Goal: Information Seeking & Learning: Learn about a topic

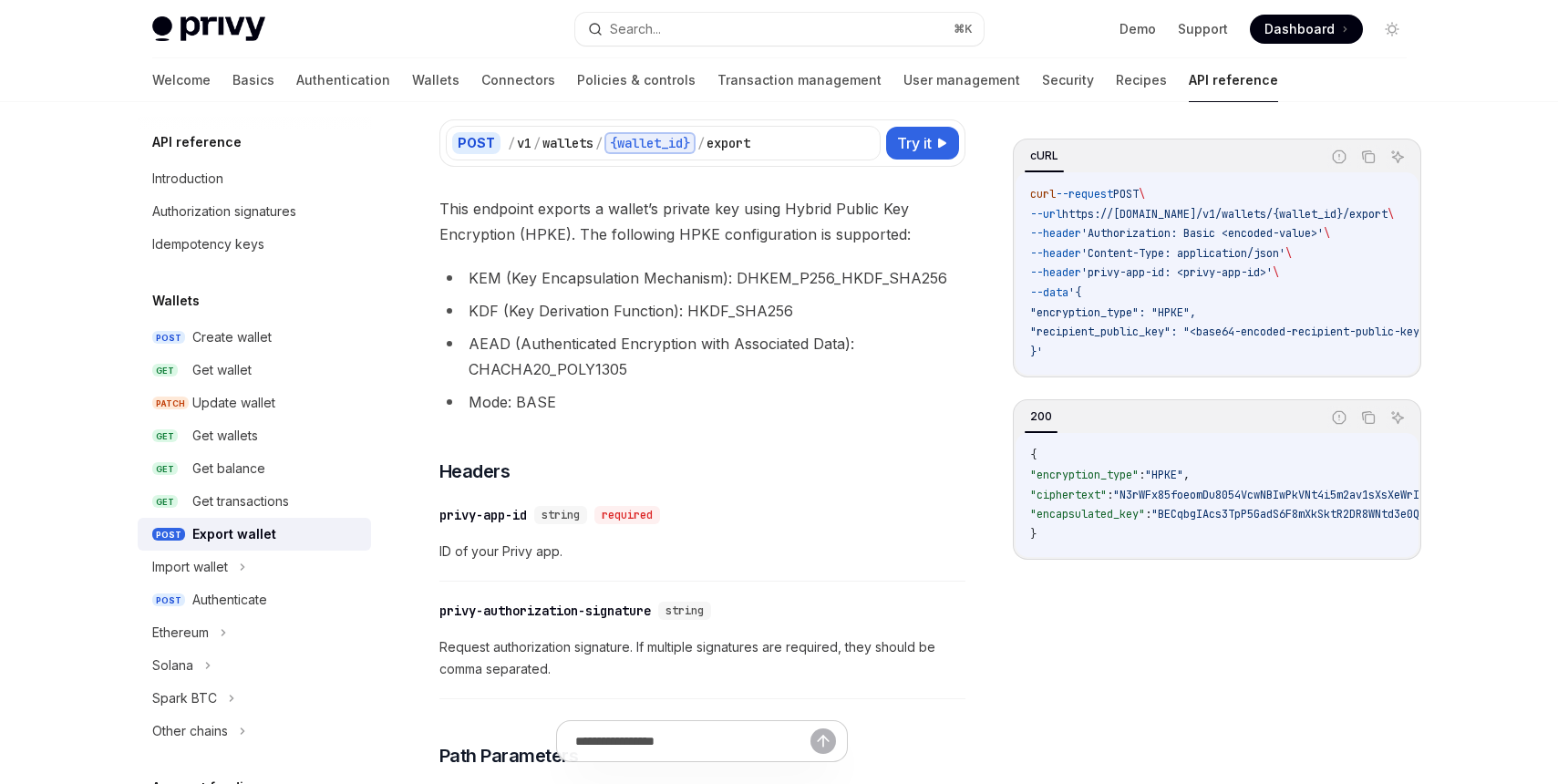
scroll to position [142, 0]
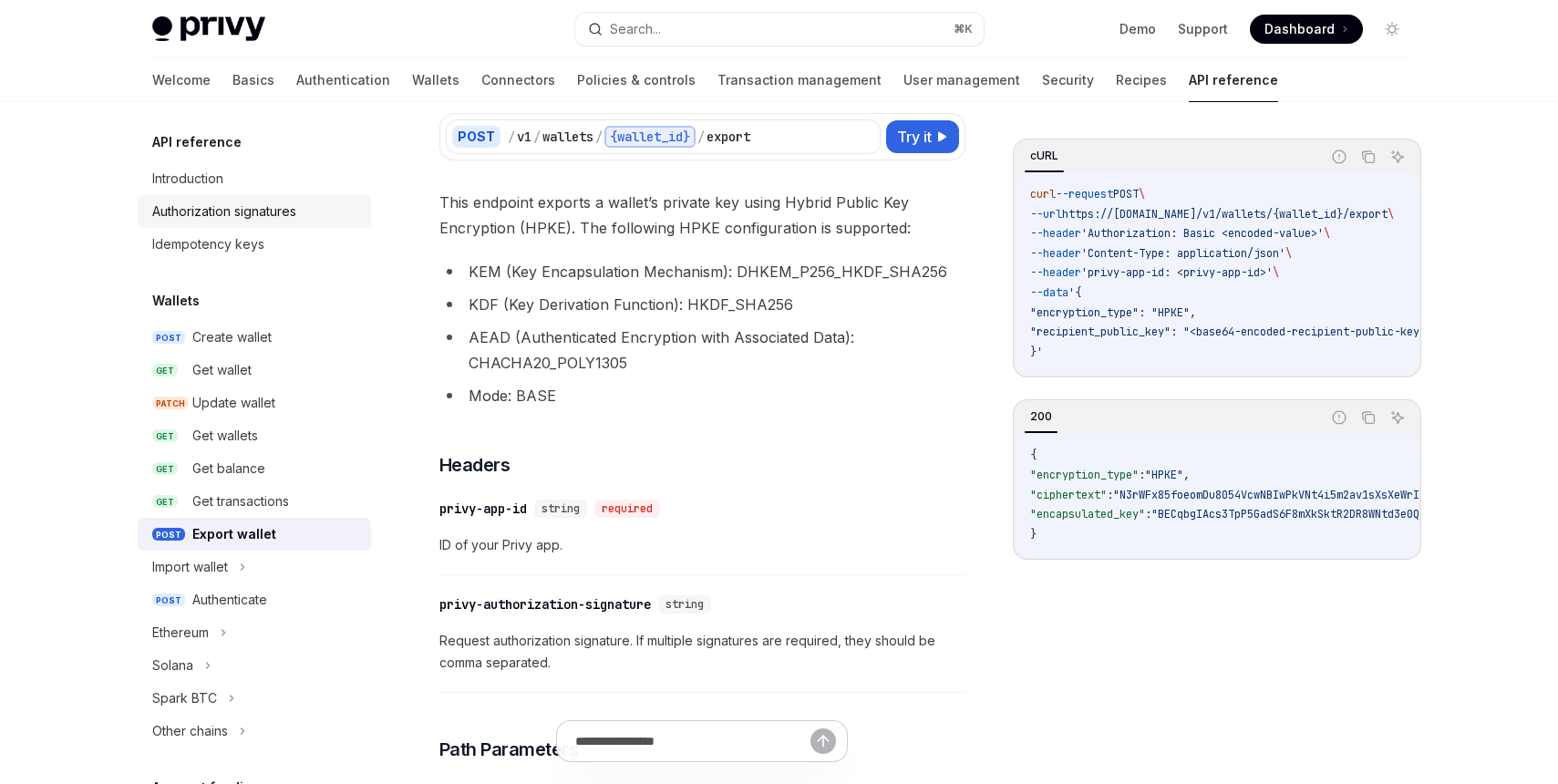
click at [251, 210] on div "Authorization signatures" at bounding box center [224, 211] width 145 height 22
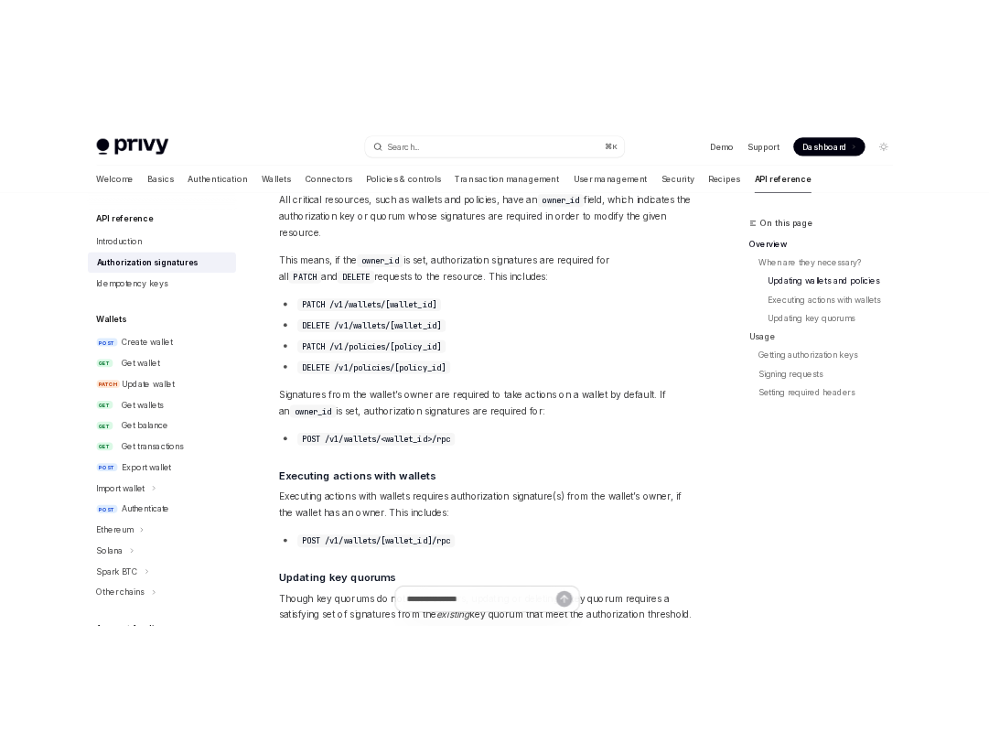
scroll to position [767, 0]
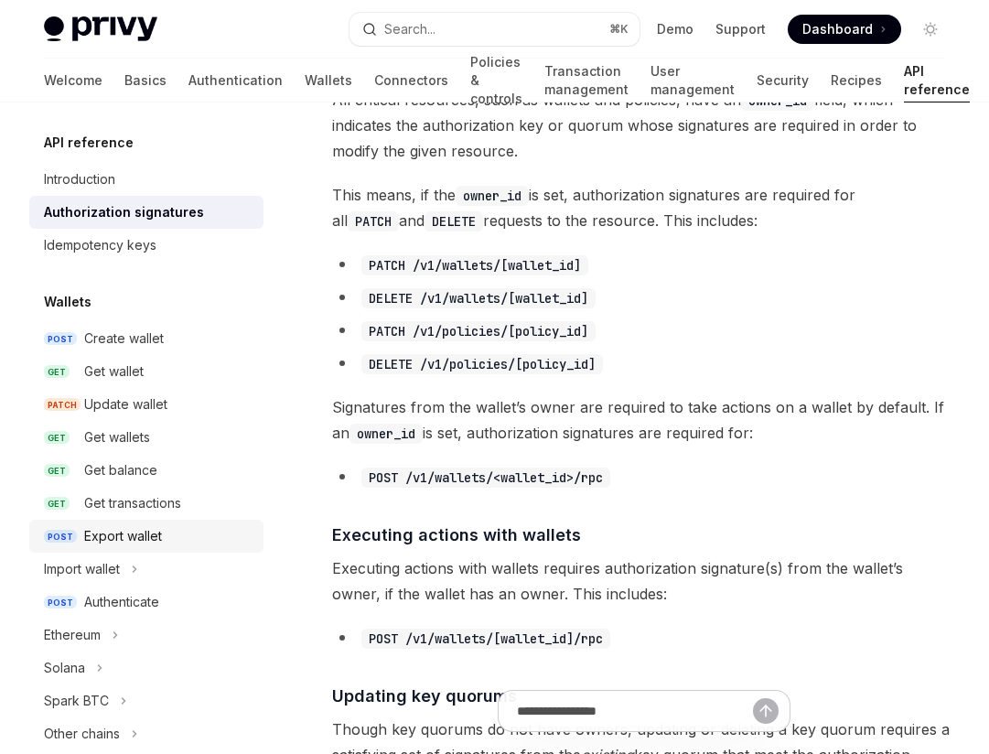
click at [153, 543] on div "Export wallet" at bounding box center [123, 536] width 78 height 22
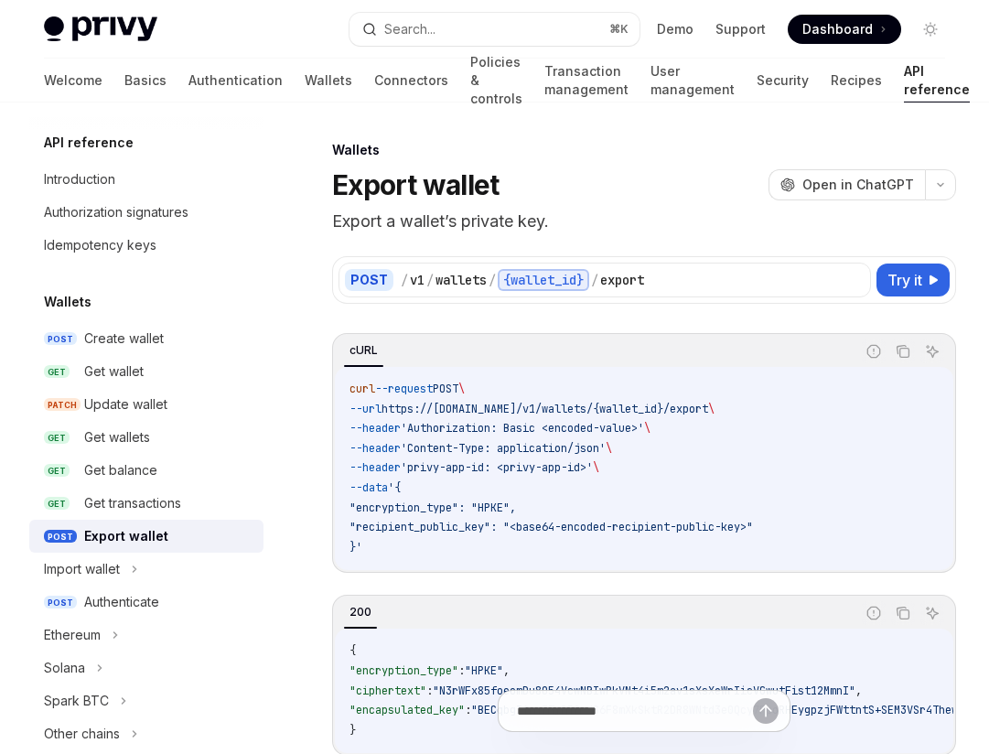
type textarea "*"
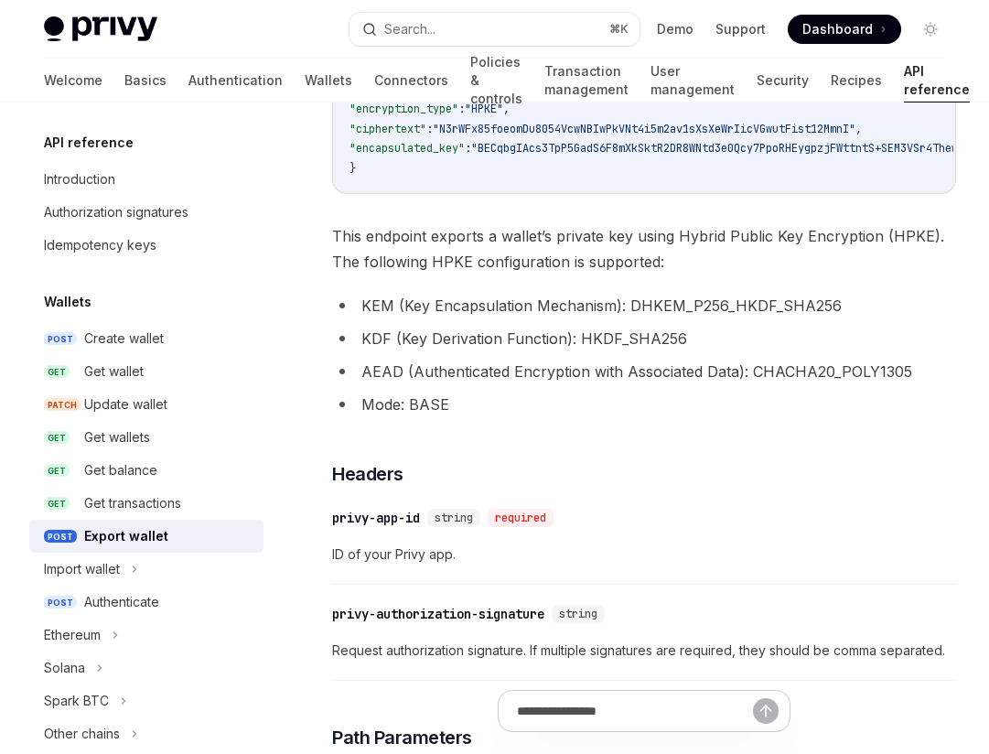
scroll to position [605, 0]
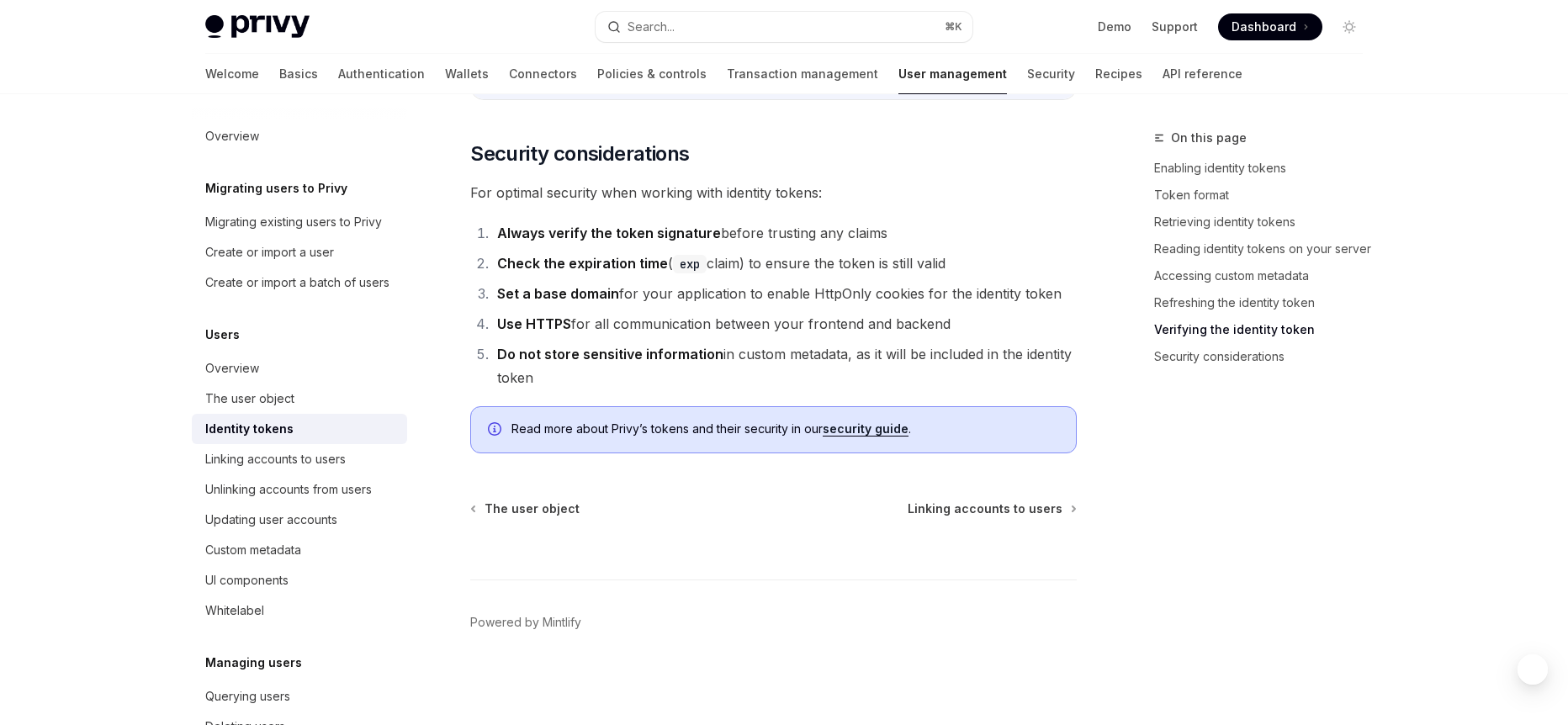
scroll to position [5642, 0]
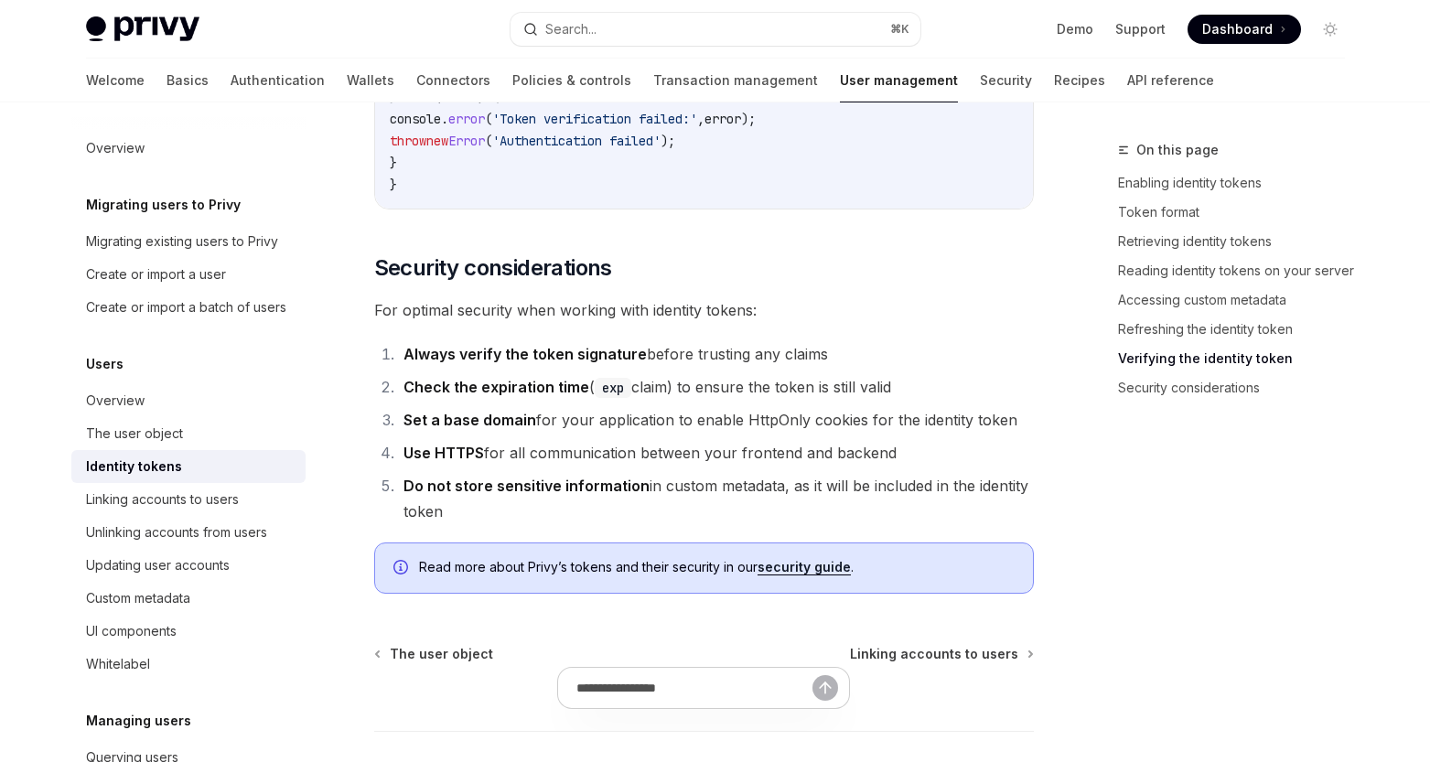
scroll to position [5974, 0]
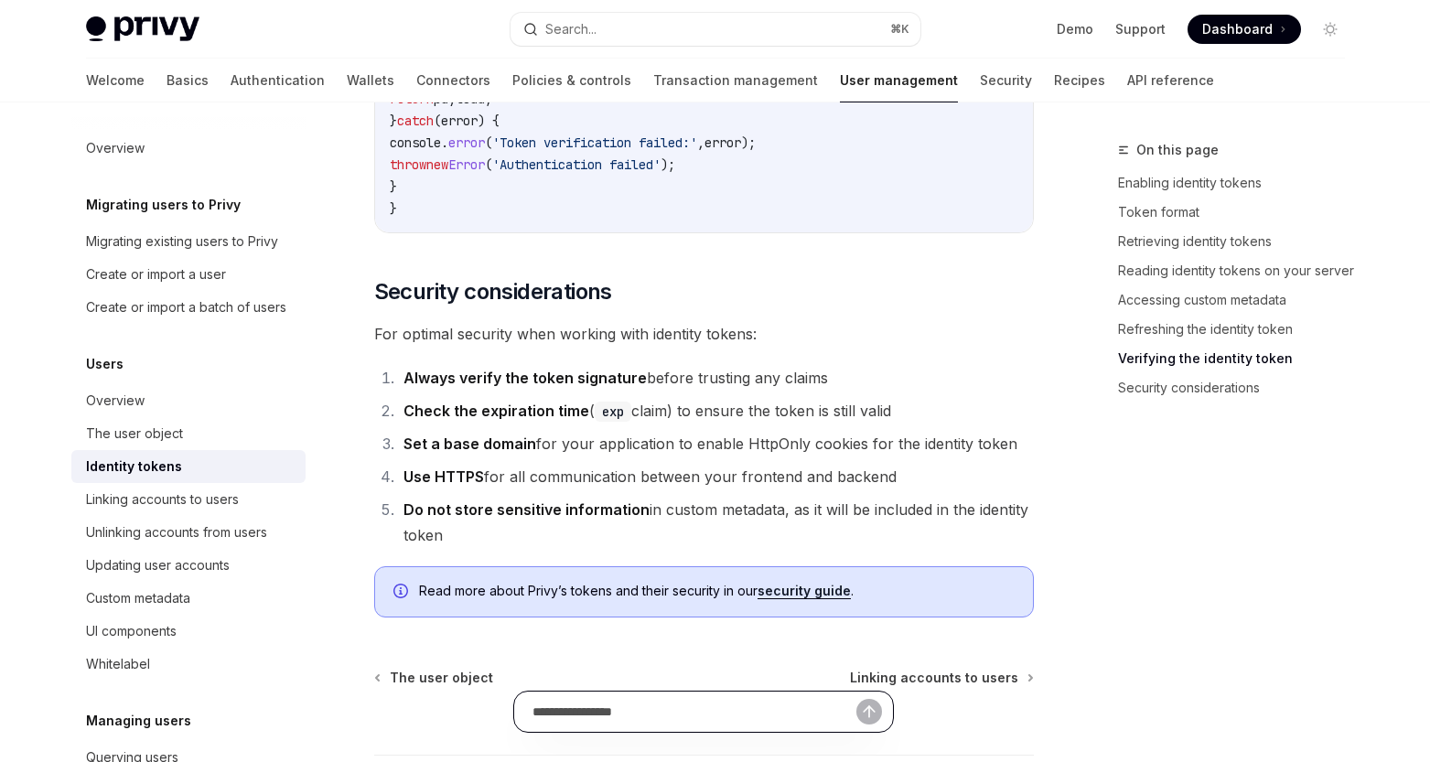
click at [669, 721] on input "Ask a question..." at bounding box center [694, 711] width 324 height 40
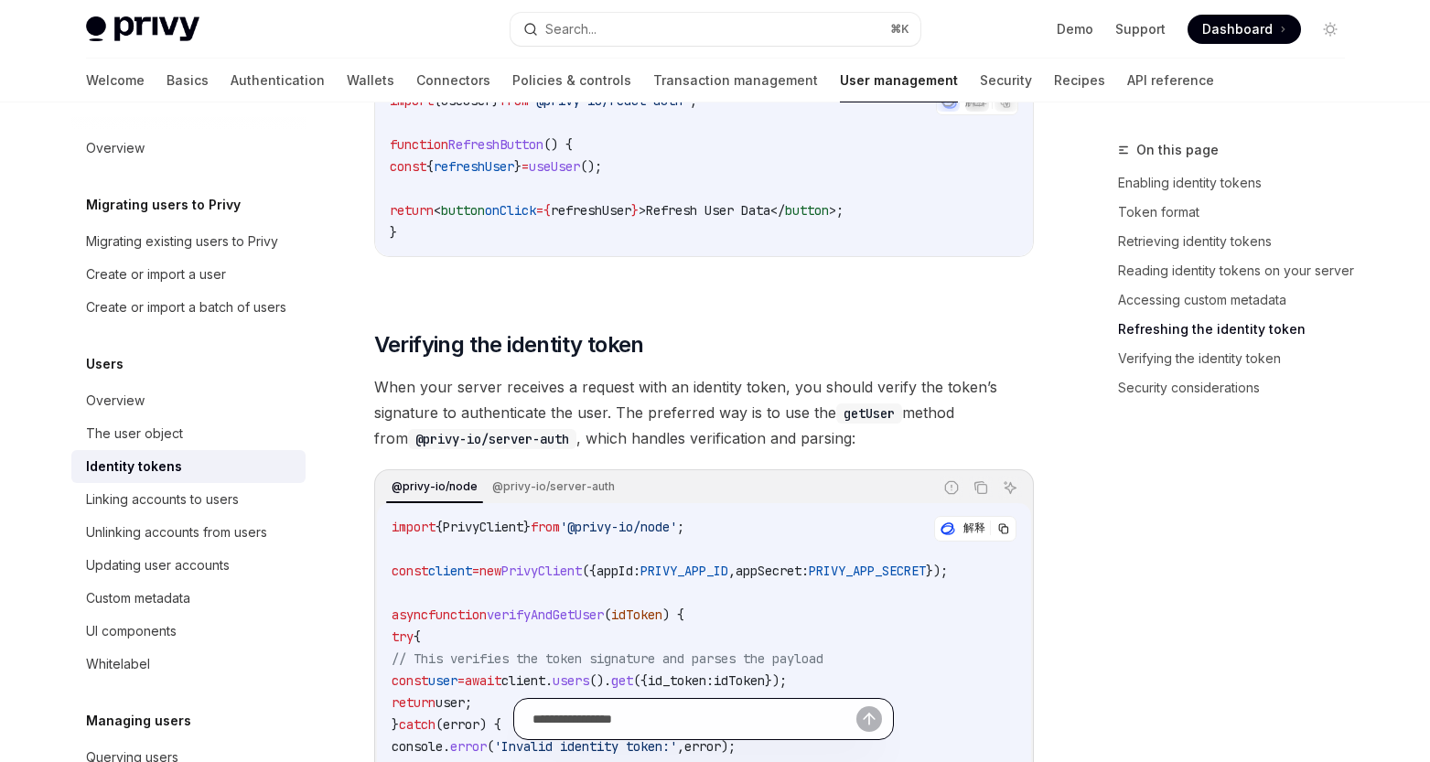
scroll to position [4618, 0]
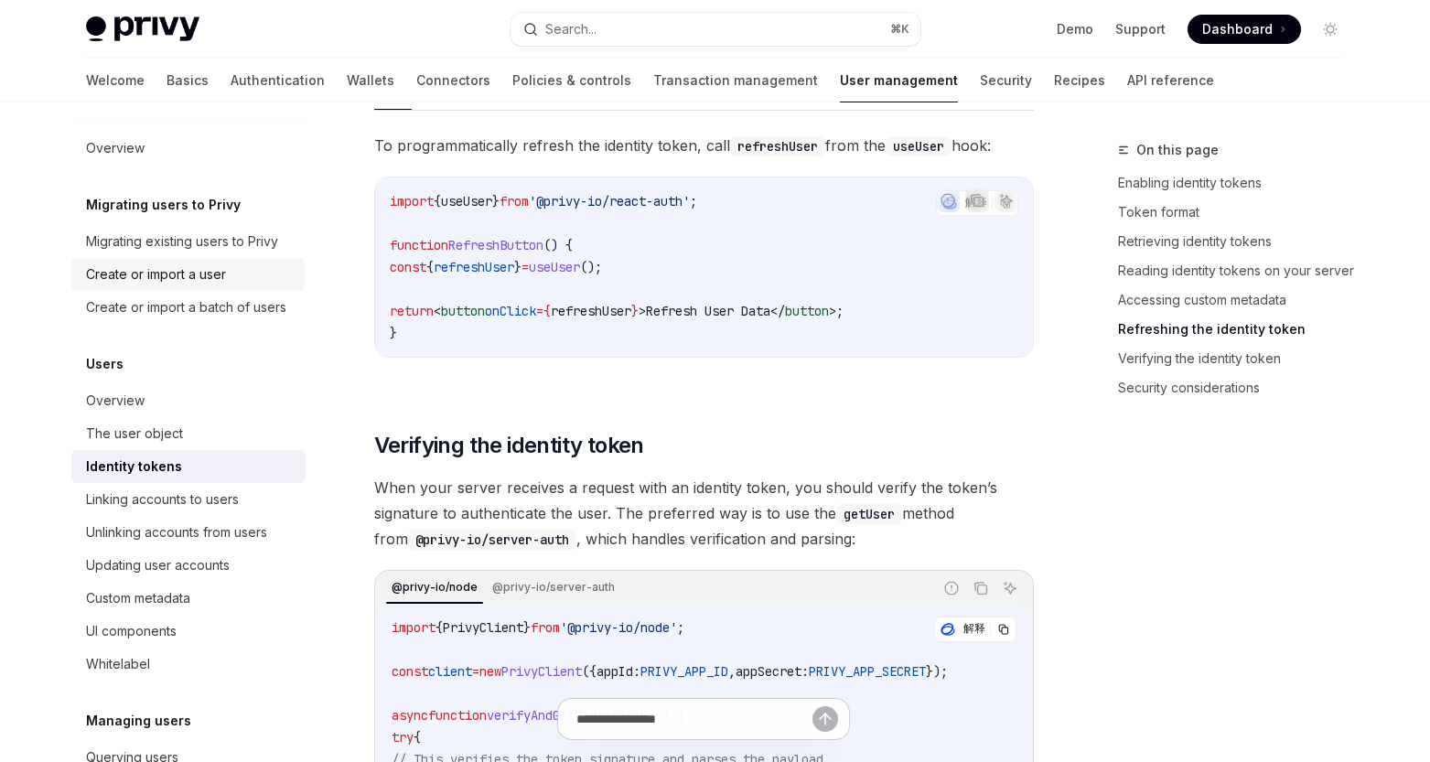
click at [247, 283] on div "Create or import a user" at bounding box center [190, 274] width 209 height 22
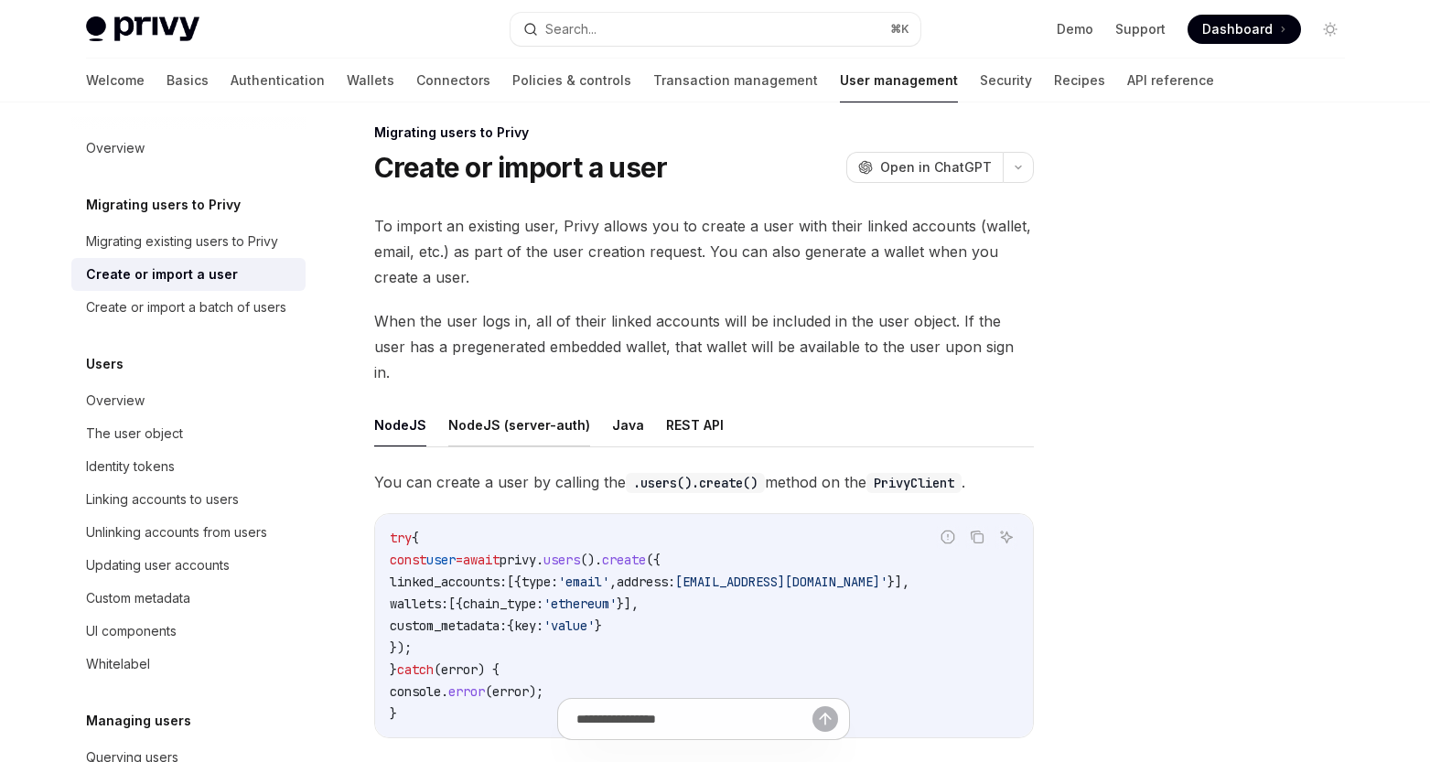
scroll to position [142, 0]
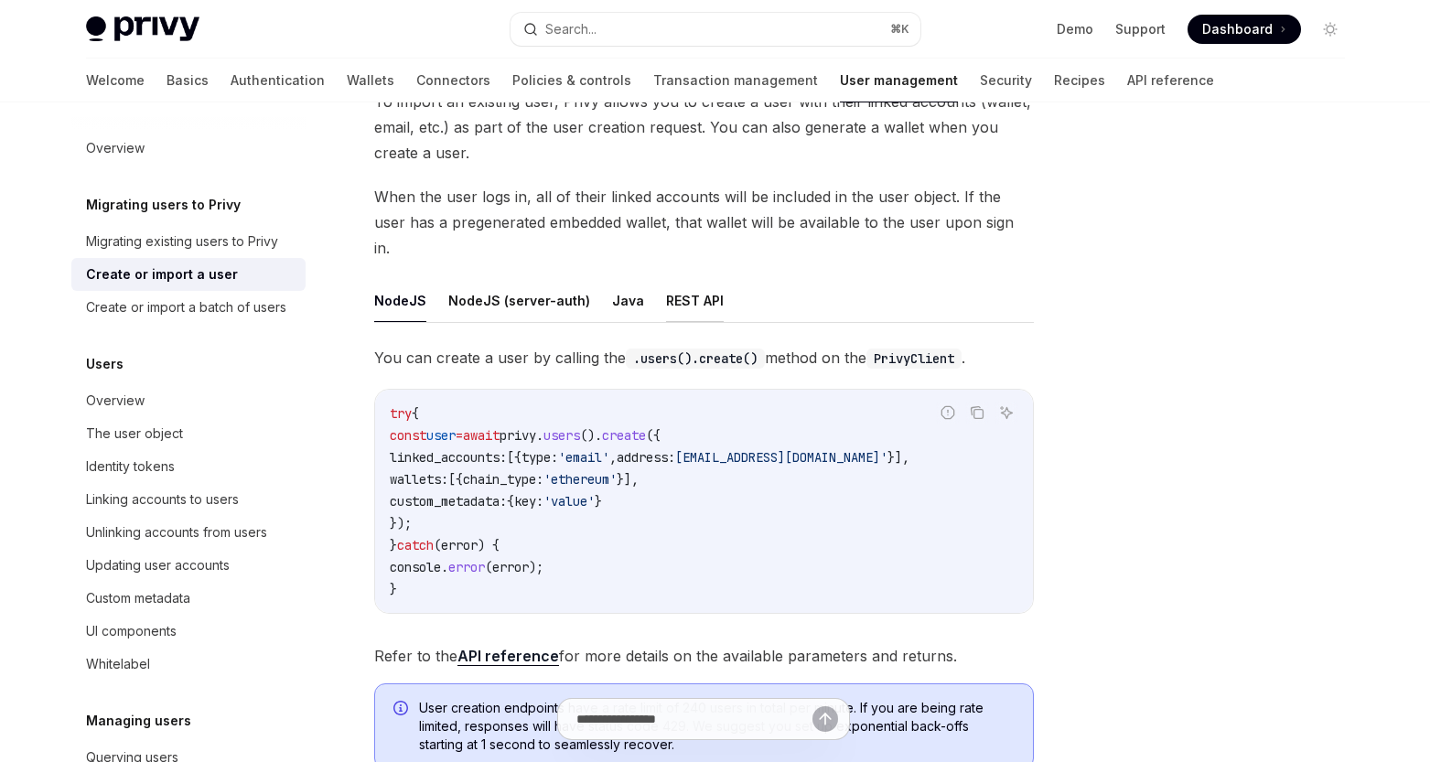
click at [666, 279] on button "REST API" at bounding box center [695, 300] width 58 height 43
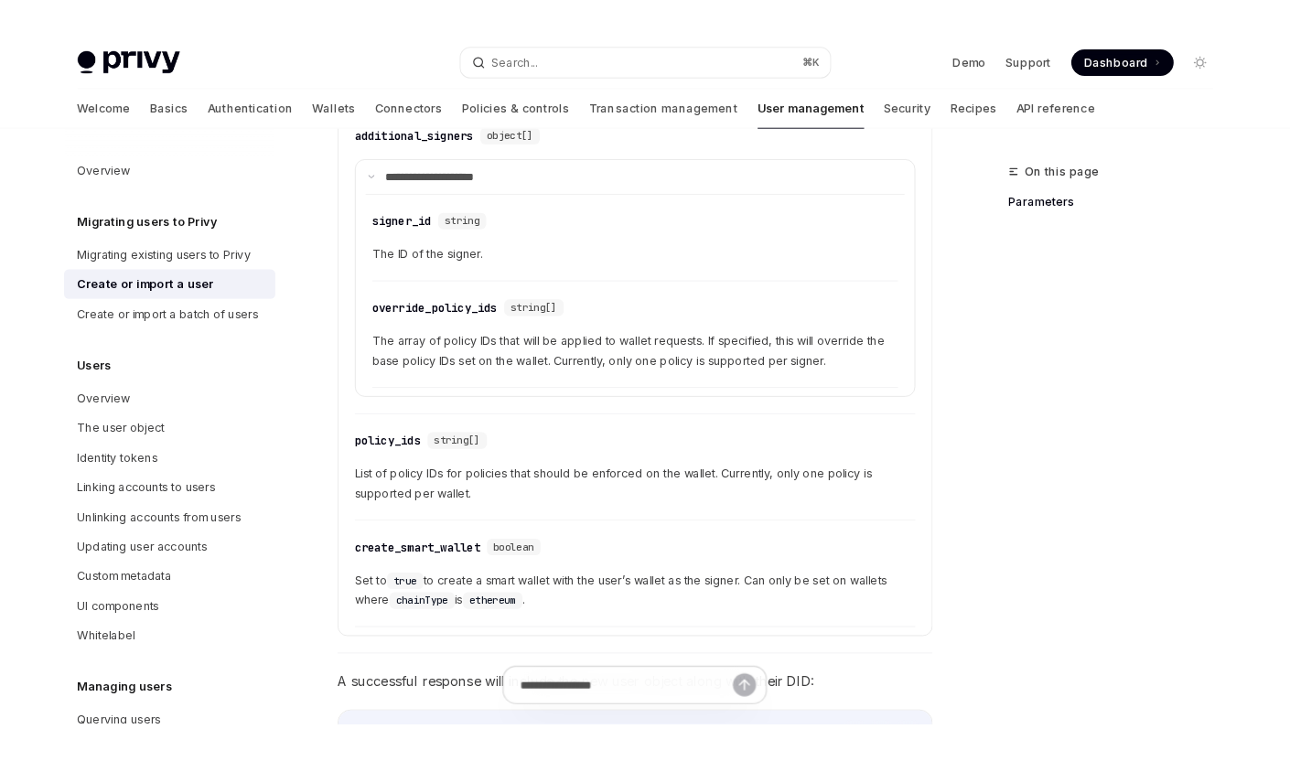
scroll to position [1177, 0]
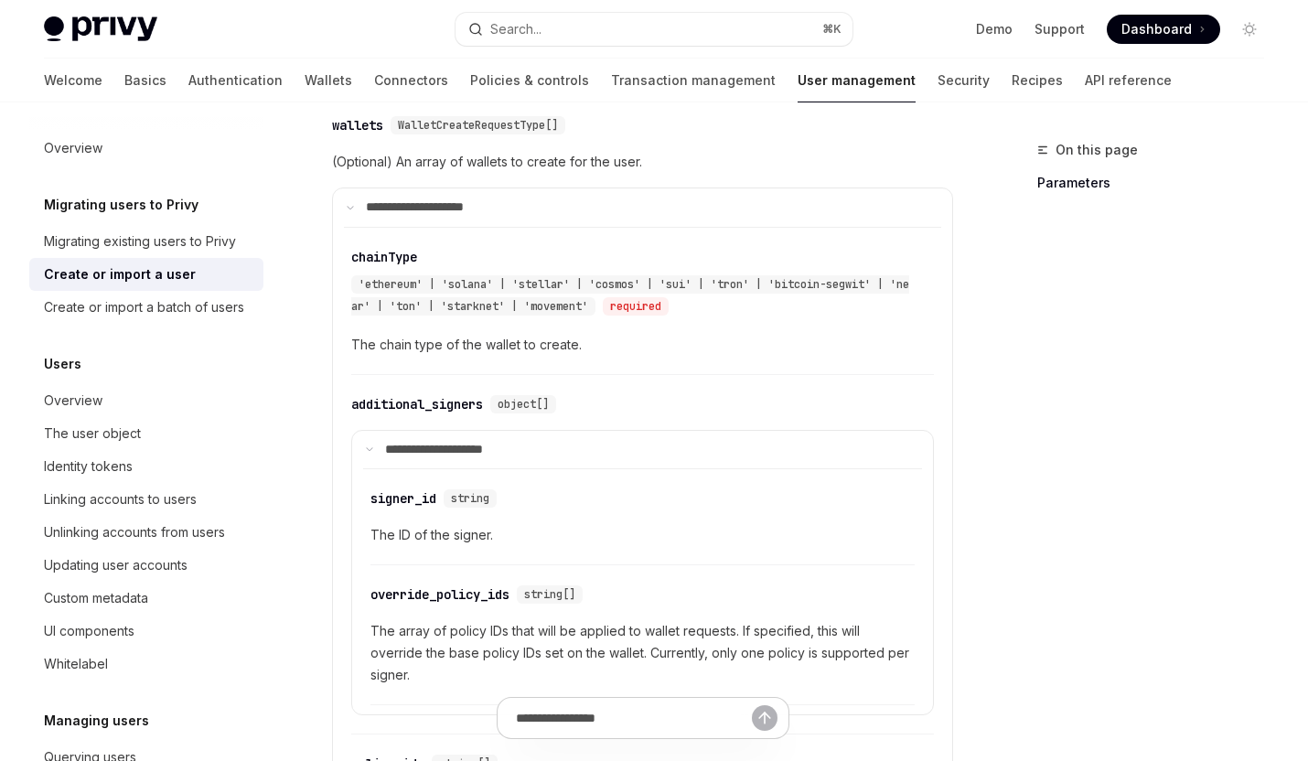
type textarea "*"
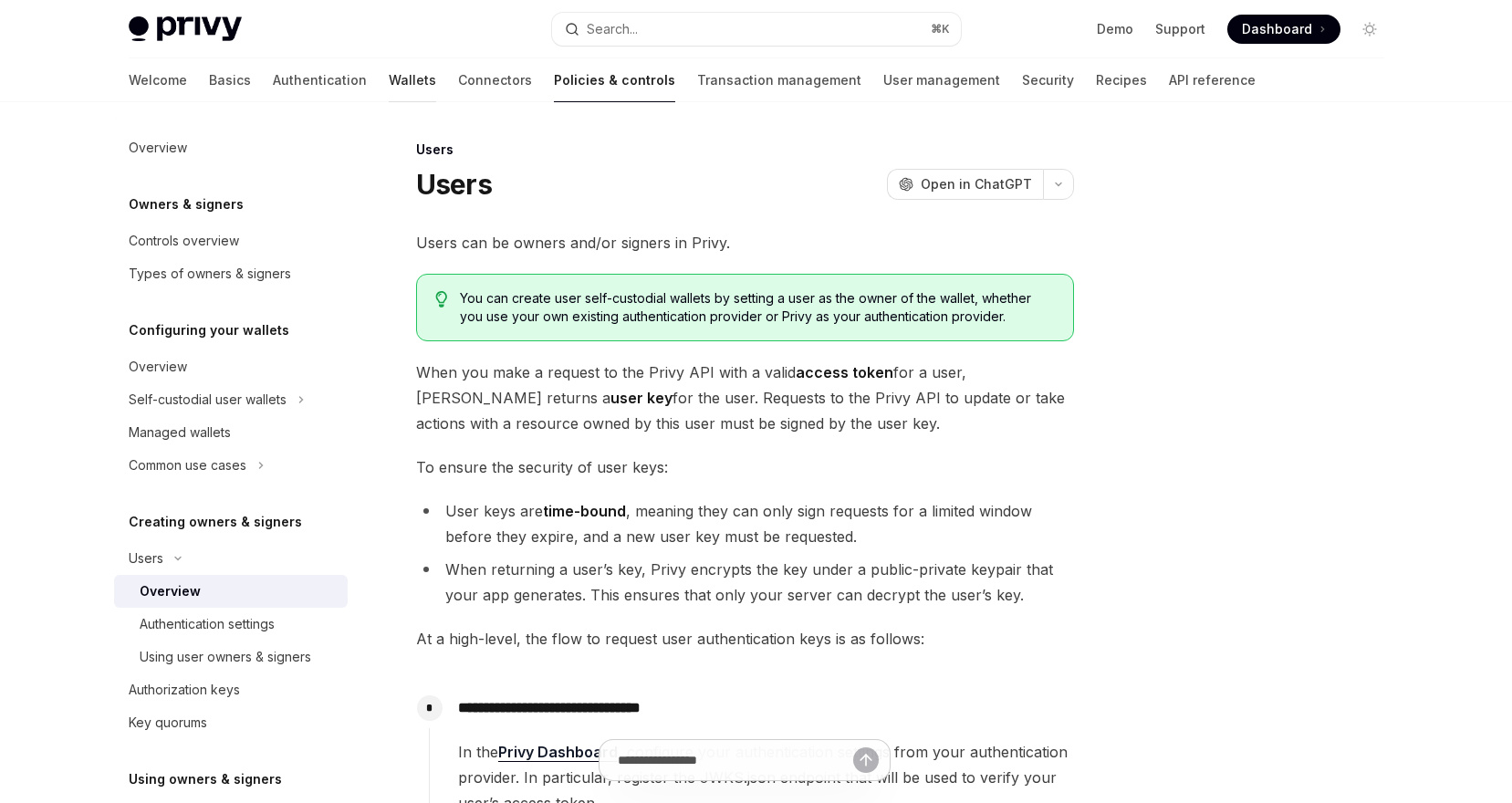
click at [389, 87] on link "Wallets" at bounding box center [413, 81] width 48 height 44
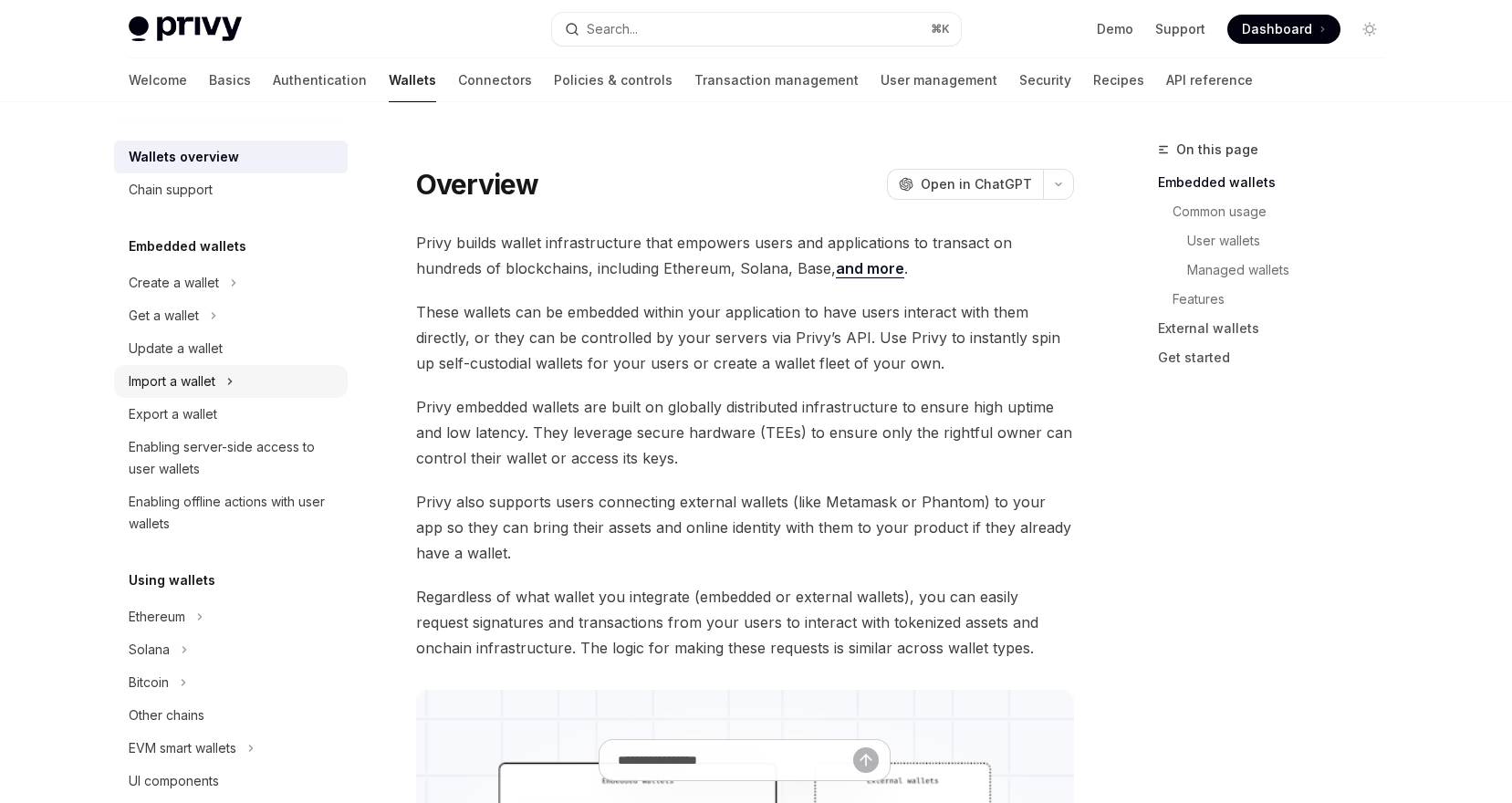
click at [213, 385] on div "Import a wallet" at bounding box center [172, 381] width 87 height 22
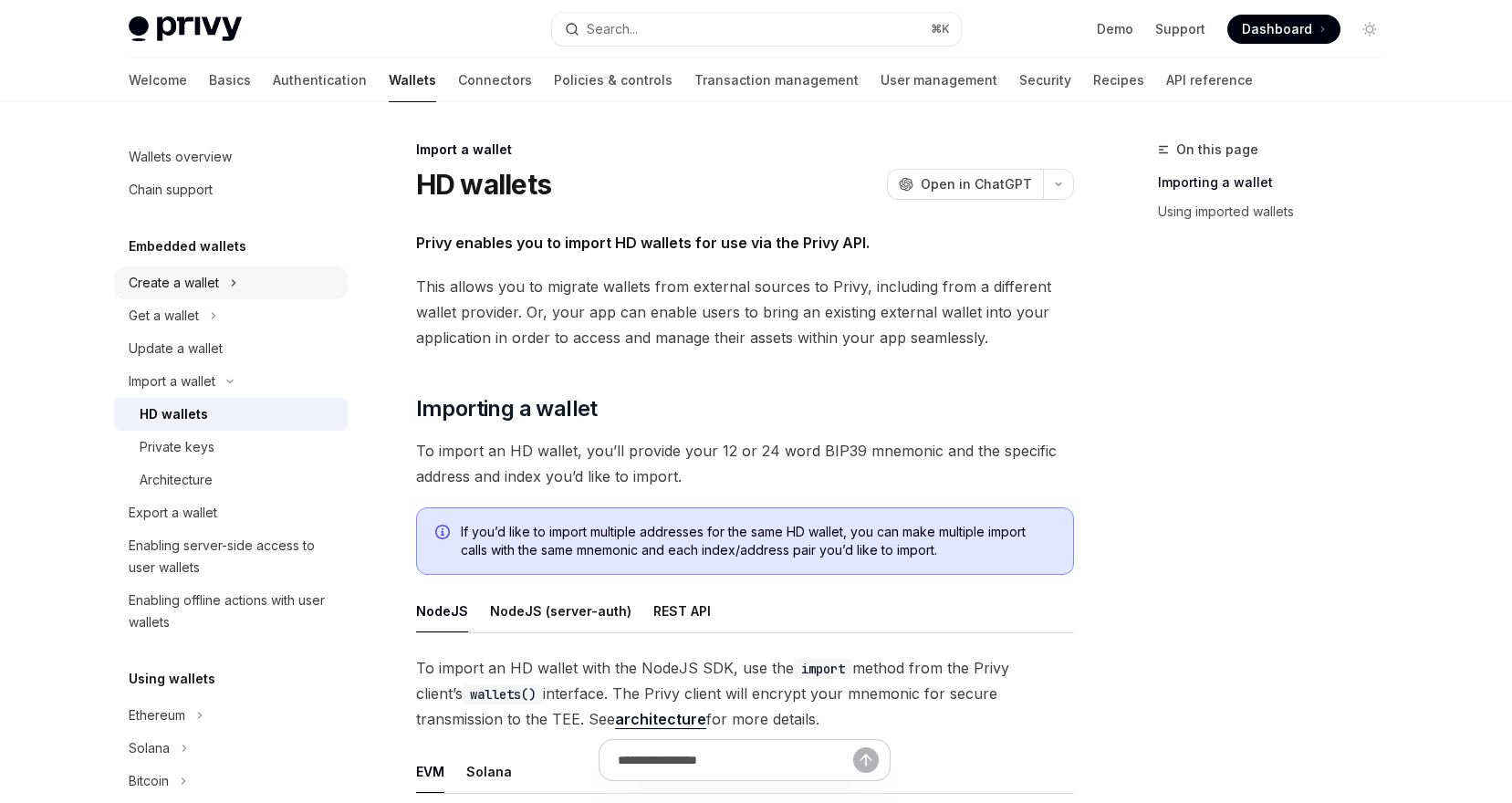
click at [234, 290] on icon at bounding box center [232, 283] width 7 height 22
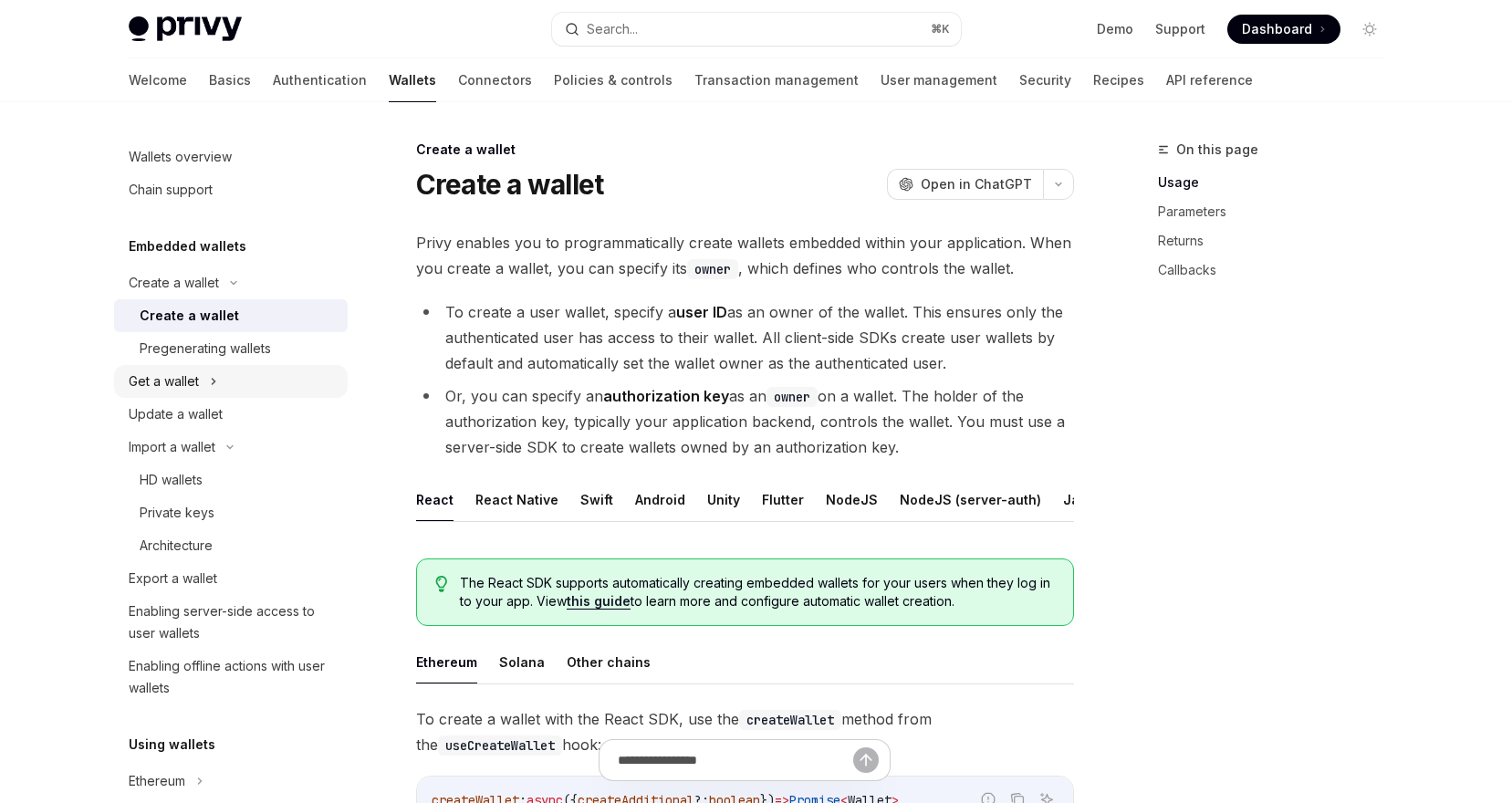
click at [204, 379] on button "Get a wallet" at bounding box center [230, 381] width 233 height 33
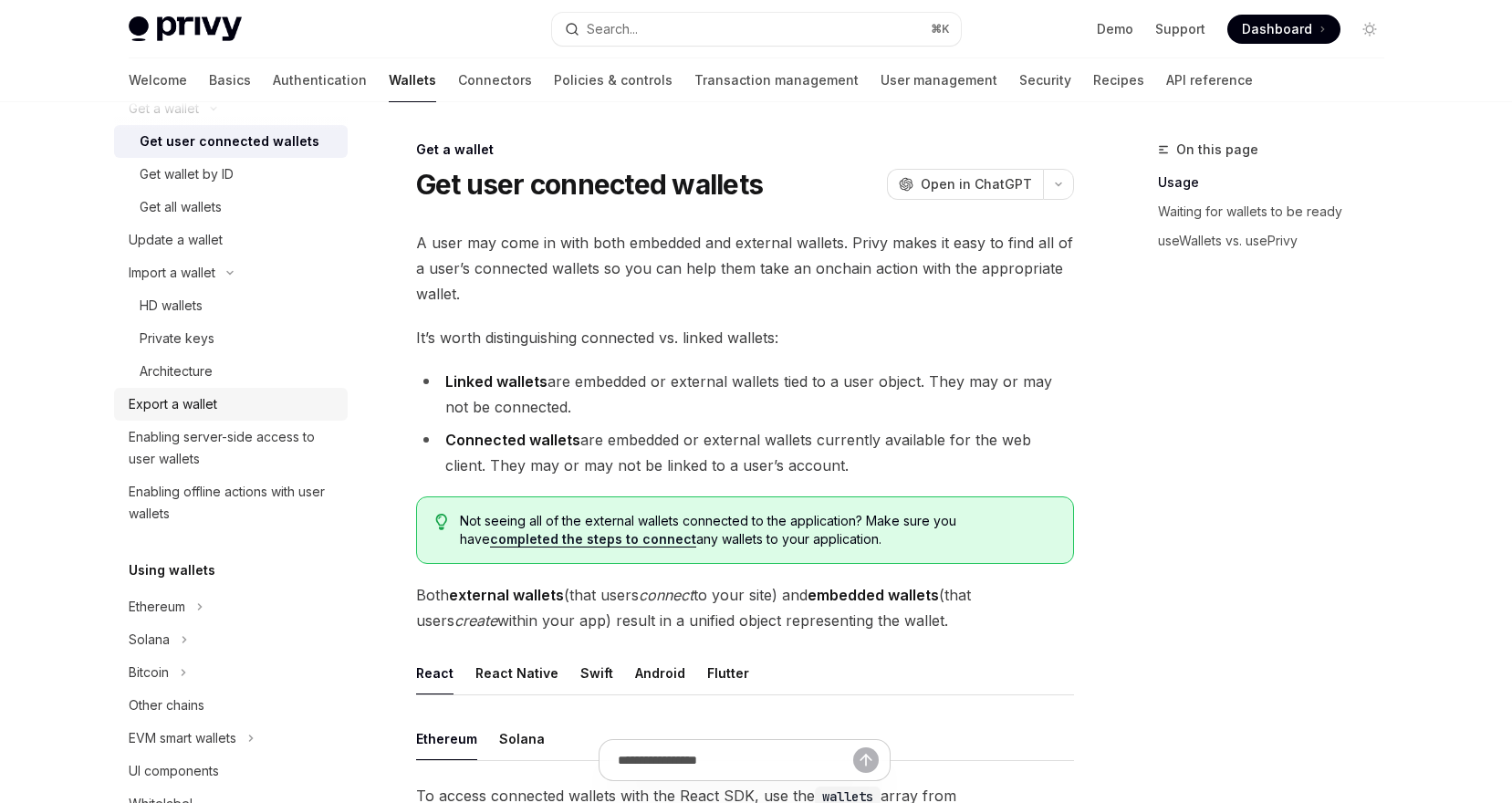
scroll to position [273, 0]
click at [175, 606] on div "Ethereum" at bounding box center [157, 605] width 57 height 22
type textarea "*"
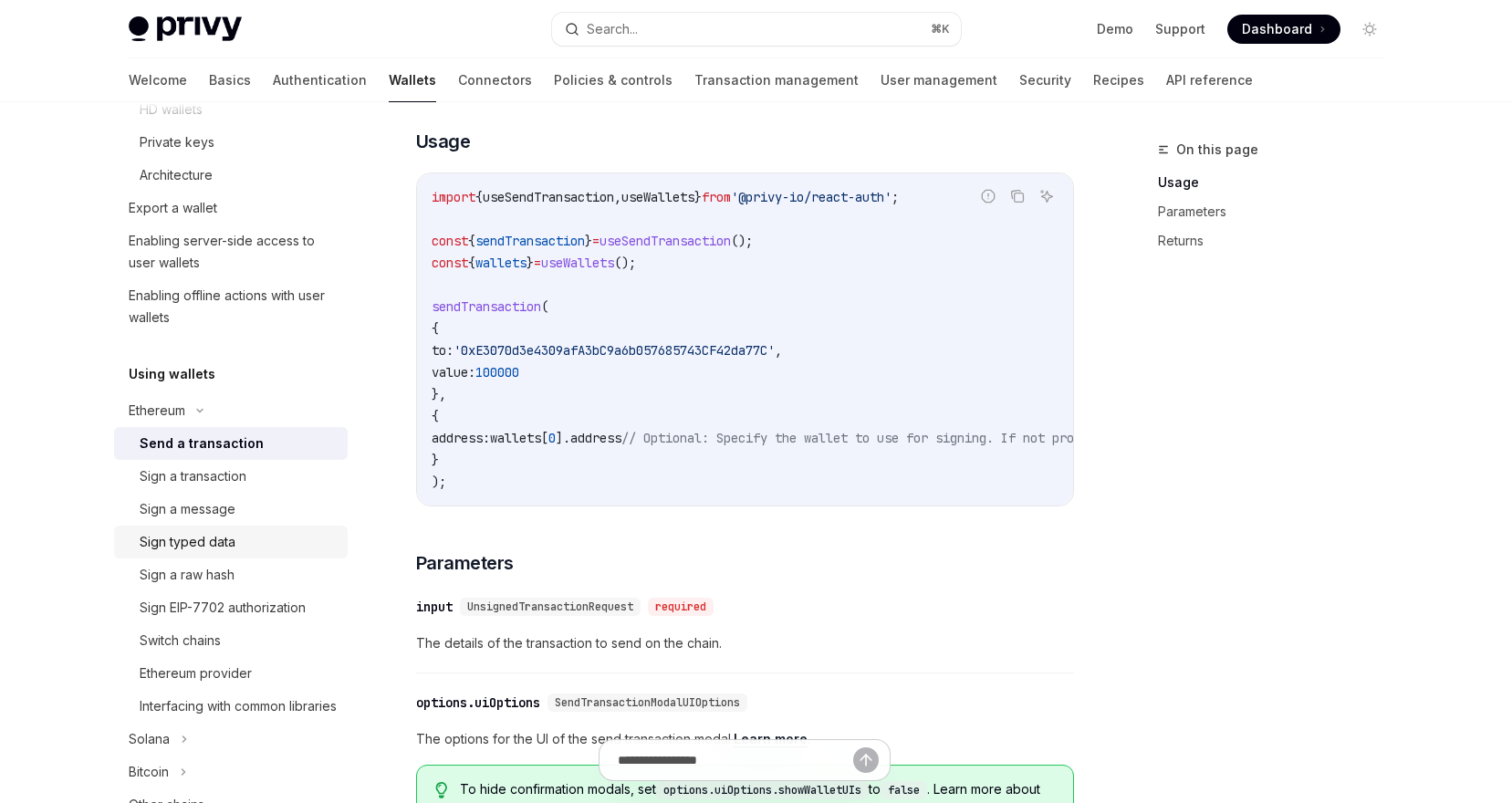
scroll to position [666, 0]
